Goal: Information Seeking & Learning: Learn about a topic

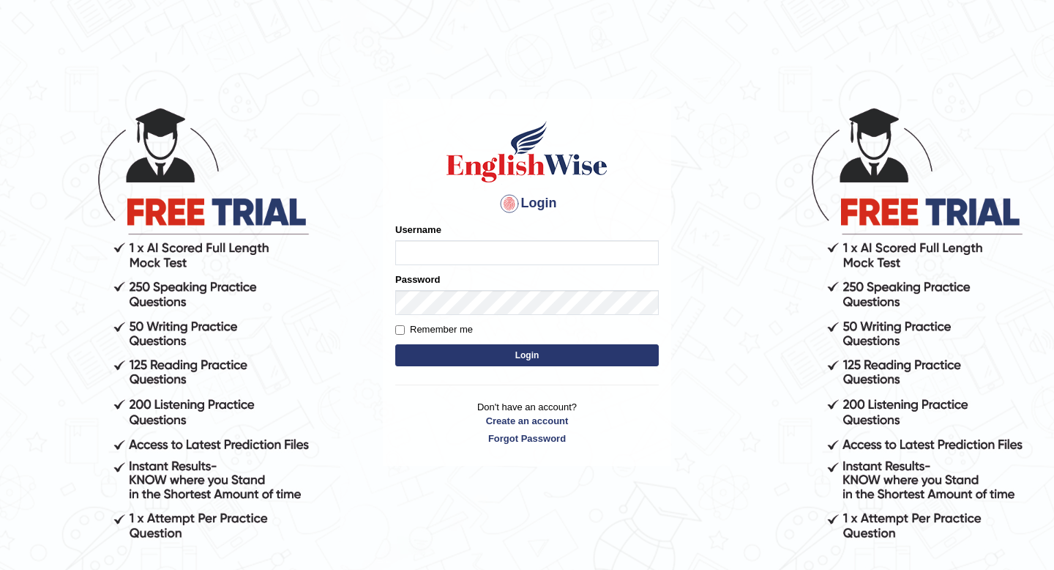
type input "pem2025"
click at [450, 359] on button "Login" at bounding box center [527, 355] width 264 height 22
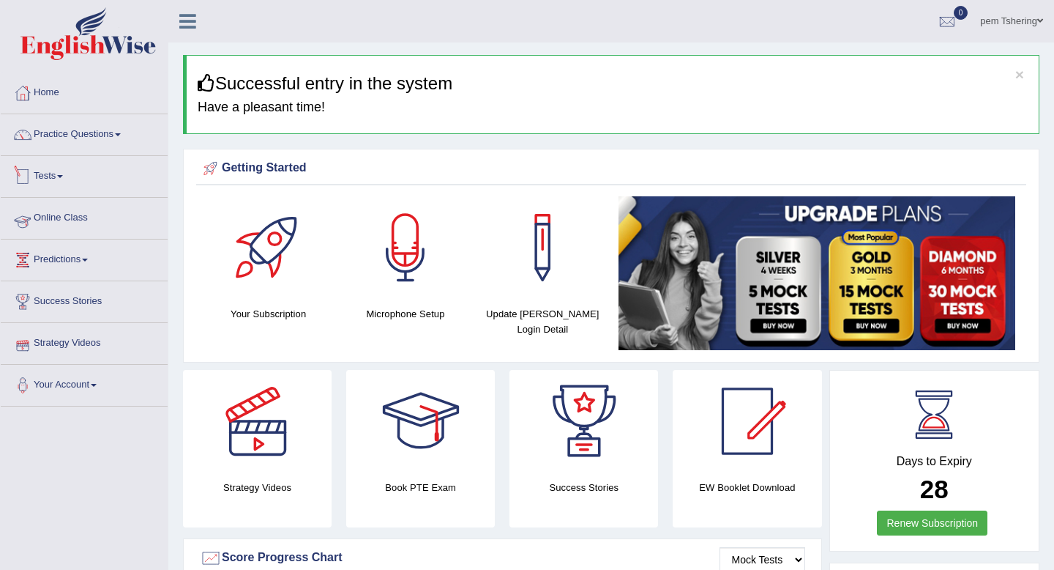
click at [108, 210] on link "Online Class" at bounding box center [84, 216] width 167 height 37
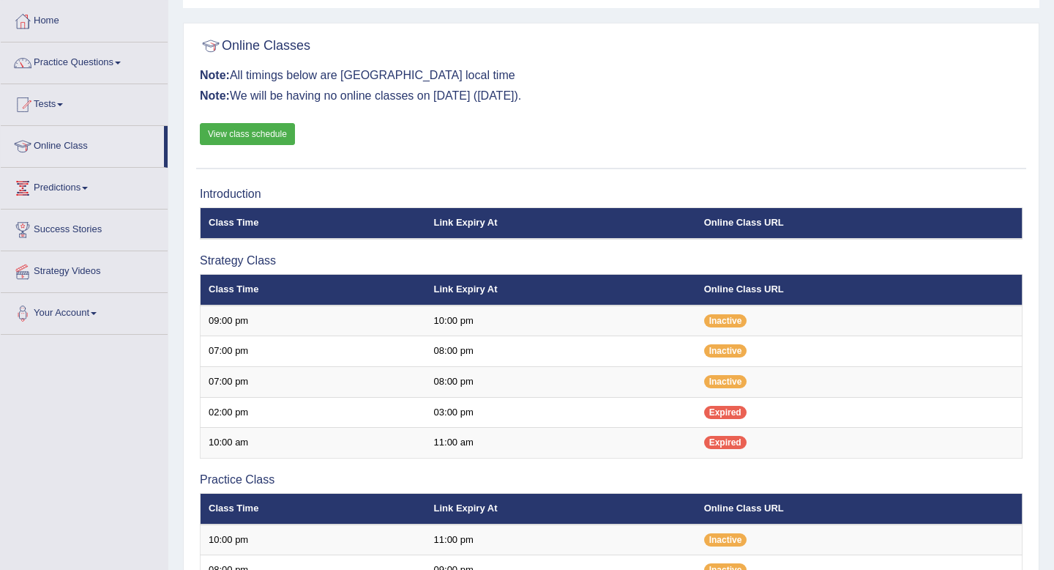
scroll to position [156, 0]
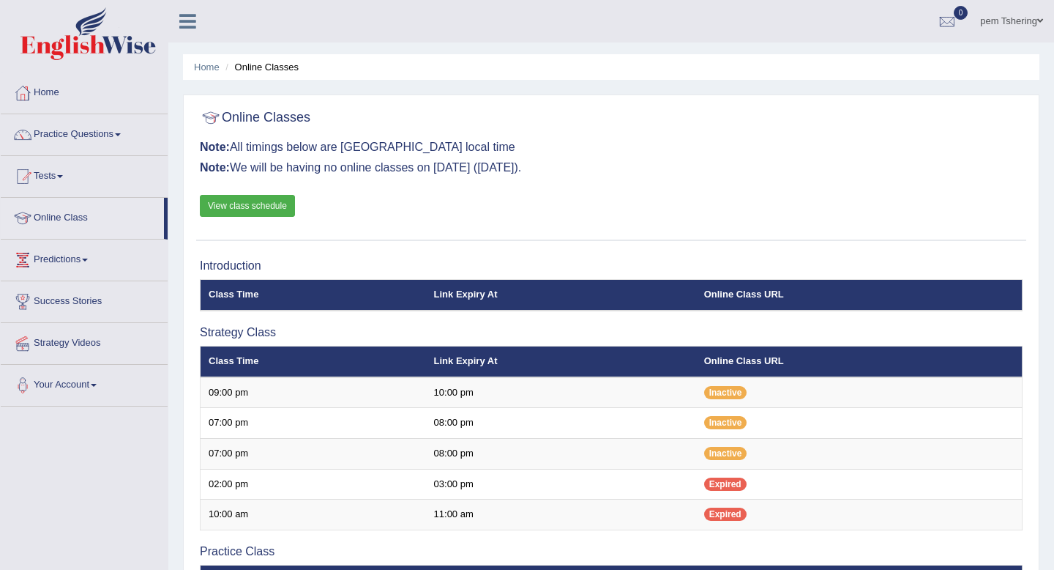
click at [238, 205] on link "View class schedule" at bounding box center [247, 206] width 95 height 22
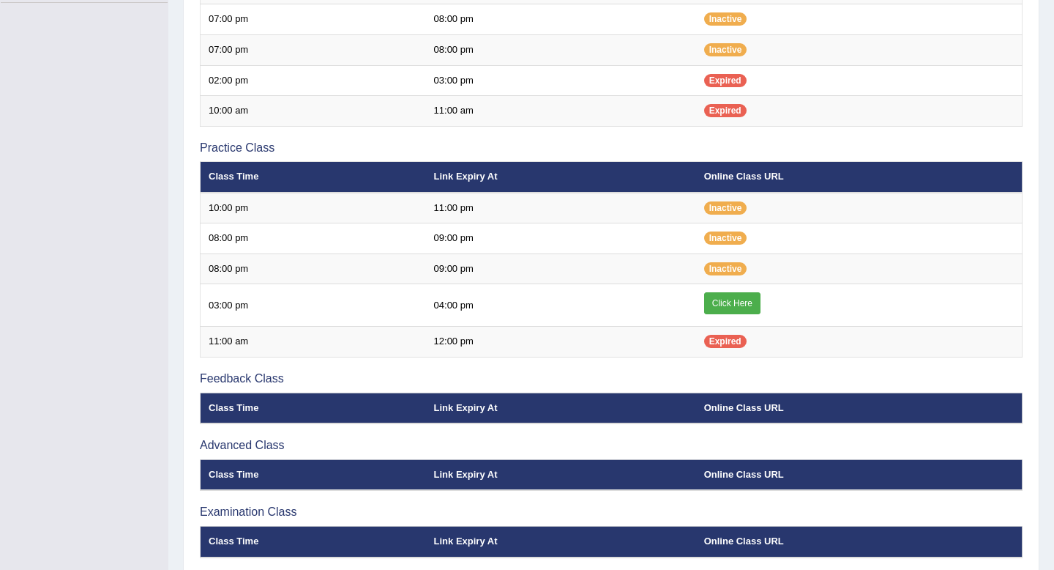
scroll to position [466, 0]
